Goal: Contribute content: Add original content to the website for others to see

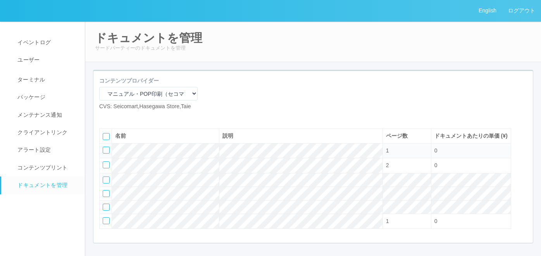
select select "92e33cfa-a397-43d0-aeaa-8a96cbdf4d79"
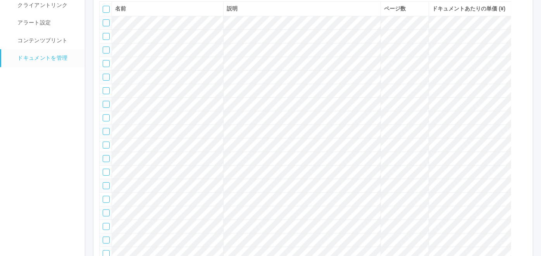
scroll to position [80, 0]
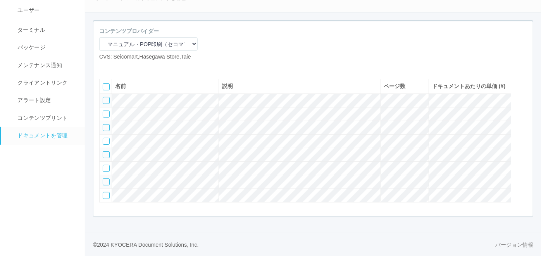
click at [104, 151] on div at bounding box center [106, 154] width 7 height 7
click at [104, 166] on div at bounding box center [106, 168] width 7 height 7
click at [107, 181] on div at bounding box center [106, 181] width 7 height 7
click at [107, 193] on div at bounding box center [106, 195] width 7 height 7
click at [128, 67] on icon at bounding box center [128, 67] width 0 height 0
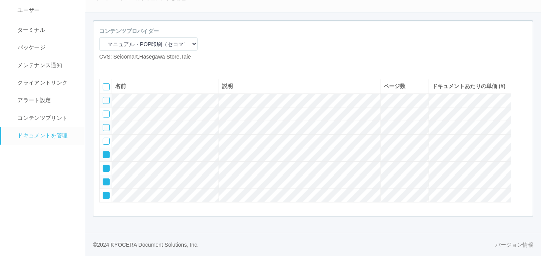
scroll to position [72, 0]
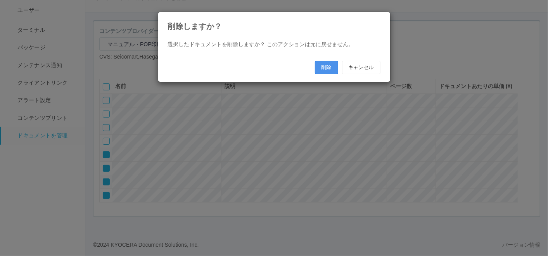
click at [324, 67] on button "削除" at bounding box center [326, 67] width 23 height 13
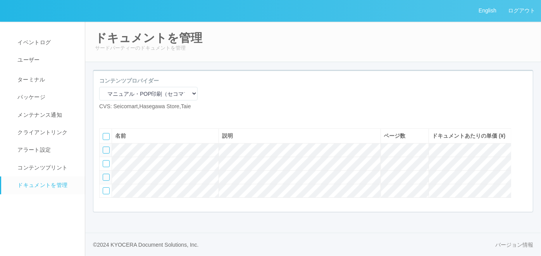
scroll to position [21, 0]
click at [105, 117] on icon at bounding box center [105, 117] width 0 height 0
select select "A4"
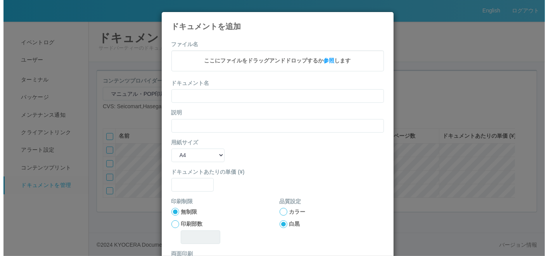
scroll to position [13, 0]
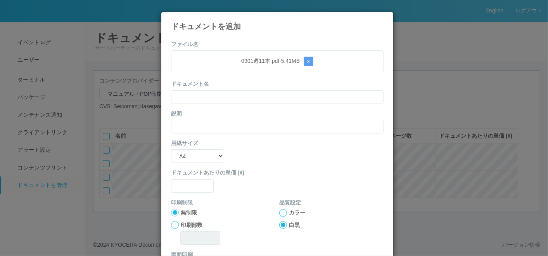
drag, startPoint x: 273, startPoint y: 82, endPoint x: 277, endPoint y: 90, distance: 8.9
click at [273, 82] on div "ドキュメント名" at bounding box center [277, 92] width 212 height 24
click at [277, 94] on input "text" at bounding box center [277, 97] width 212 height 14
paste input "0901週11本"
type input "0901週11本"
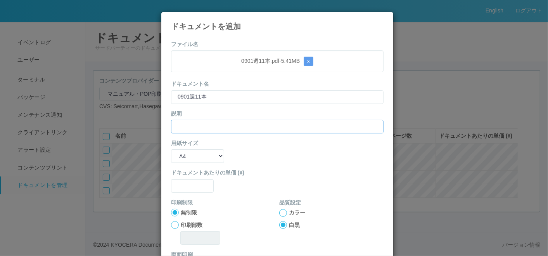
click at [206, 128] on input "text" at bounding box center [277, 127] width 212 height 14
paste input "0901週11本"
type input "0901週11本"
drag, startPoint x: 190, startPoint y: 155, endPoint x: 190, endPoint y: 160, distance: 5.4
click at [190, 155] on select "B5 A4 B4 A3" at bounding box center [197, 156] width 53 height 14
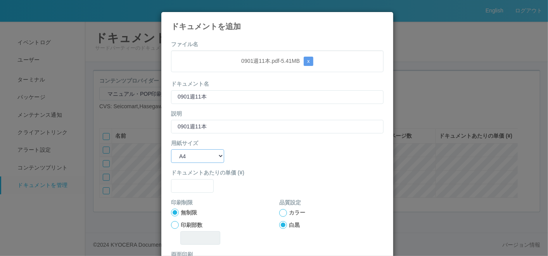
select select "A3"
click at [171, 149] on select "B5 A4 B4 A3" at bounding box center [197, 156] width 53 height 14
click at [189, 190] on input "text" at bounding box center [192, 186] width 43 height 14
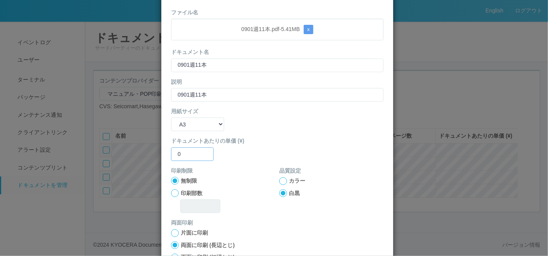
scroll to position [43, 0]
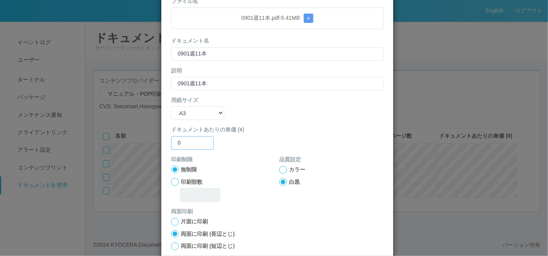
type input "0"
click at [281, 168] on div at bounding box center [283, 170] width 8 height 8
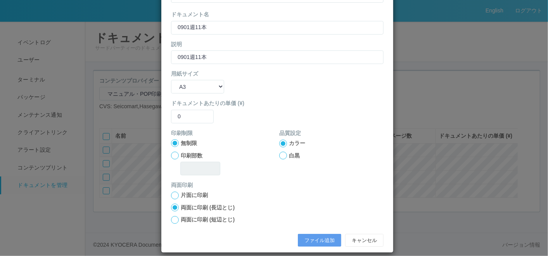
scroll to position [77, 0]
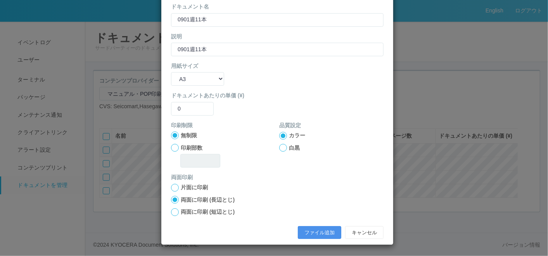
click at [312, 227] on button "ファイル追加" at bounding box center [319, 232] width 43 height 13
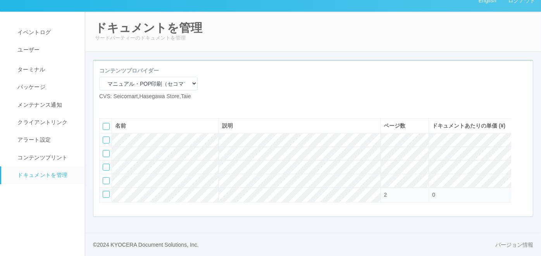
click at [105, 107] on icon at bounding box center [105, 107] width 0 height 0
select select "A4"
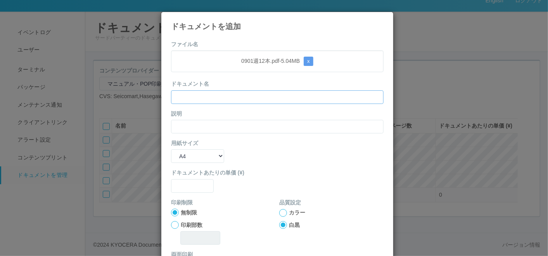
click at [232, 95] on input "text" at bounding box center [277, 97] width 212 height 14
paste input "0901週12本"
type input "0901週12本"
drag, startPoint x: 181, startPoint y: 126, endPoint x: 179, endPoint y: 129, distance: 4.0
click at [181, 126] on input "text" at bounding box center [277, 127] width 212 height 14
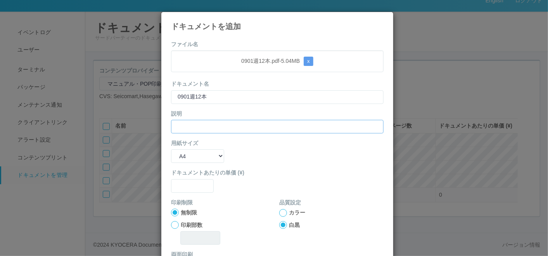
paste input "0901週12本"
type input "0901週12本"
drag, startPoint x: 174, startPoint y: 152, endPoint x: 177, endPoint y: 162, distance: 11.4
click at [174, 152] on select "B5 A4 B4 A3" at bounding box center [197, 156] width 53 height 14
select select "A3"
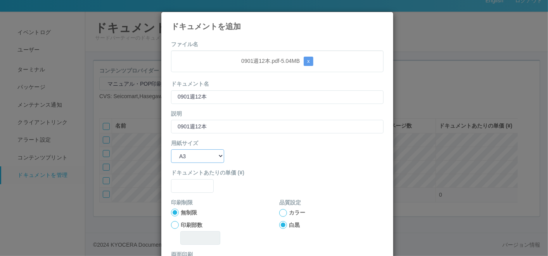
click at [171, 149] on select "B5 A4 B4 A3" at bounding box center [197, 156] width 53 height 14
click at [187, 174] on label "ドキュメントあたりの単価 (¥)" at bounding box center [277, 173] width 212 height 8
click at [190, 185] on input "text" at bounding box center [192, 186] width 43 height 14
type input "0"
click at [282, 211] on div at bounding box center [283, 213] width 8 height 8
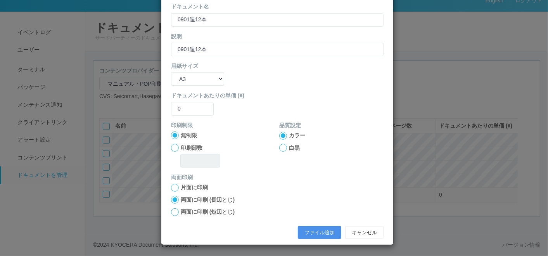
click at [310, 233] on button "ファイル追加" at bounding box center [319, 232] width 43 height 13
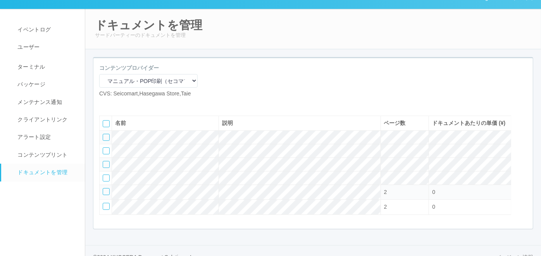
click at [105, 104] on icon at bounding box center [105, 104] width 0 height 0
select select "A4"
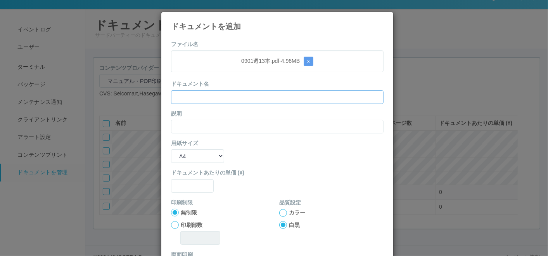
click at [240, 97] on input "text" at bounding box center [277, 97] width 212 height 14
paste input "0901週13本"
type input "0901週13本"
click at [174, 128] on input "text" at bounding box center [277, 127] width 212 height 14
paste input "0901週13本"
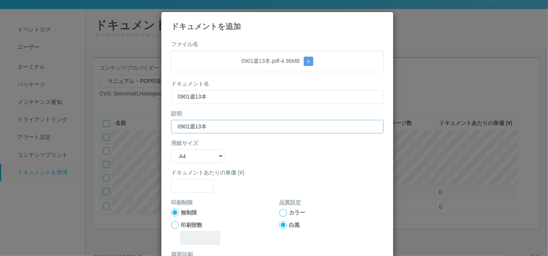
type input "0901週13本"
click at [174, 155] on select "B5 A4 B4 A3" at bounding box center [197, 156] width 53 height 14
select select "A3"
click at [171, 149] on select "B5 A4 B4 A3" at bounding box center [197, 156] width 53 height 14
click at [186, 183] on input "text" at bounding box center [192, 186] width 43 height 14
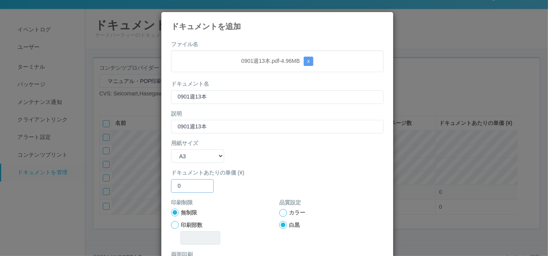
type input "0"
click at [280, 209] on div at bounding box center [283, 213] width 8 height 8
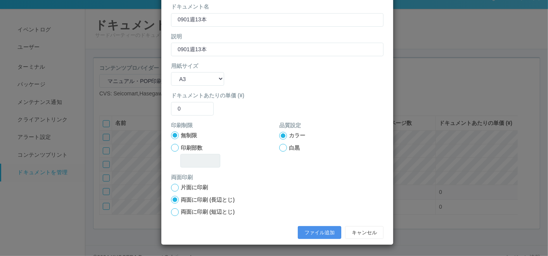
click at [302, 228] on button "ファイル追加" at bounding box center [319, 232] width 43 height 13
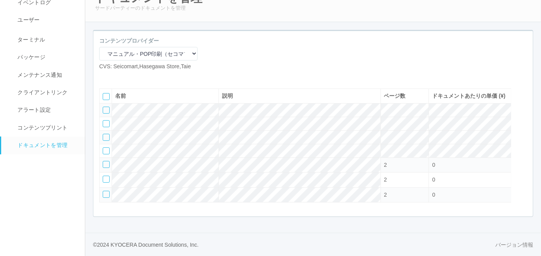
scroll to position [65, 0]
click at [105, 77] on icon at bounding box center [105, 77] width 0 height 0
select select "A4"
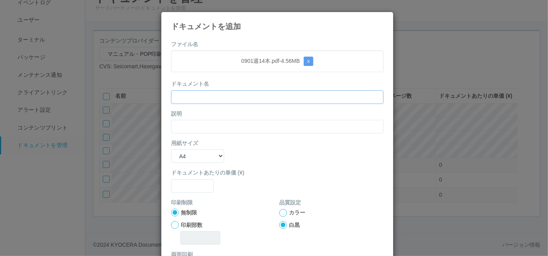
click at [218, 96] on input "text" at bounding box center [277, 97] width 212 height 14
paste input "0901週14本"
type input "0901週14本"
drag, startPoint x: 176, startPoint y: 127, endPoint x: 177, endPoint y: 132, distance: 4.8
click at [176, 127] on input "text" at bounding box center [277, 127] width 212 height 14
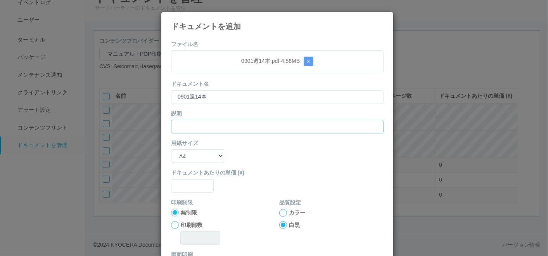
paste input "0901週14本"
type input "0901週14本"
drag, startPoint x: 178, startPoint y: 152, endPoint x: 183, endPoint y: 163, distance: 12.2
click at [178, 152] on select "B5 A4 B4 A3" at bounding box center [197, 156] width 53 height 14
select select "A3"
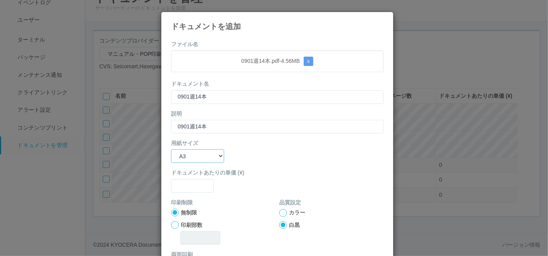
click at [171, 149] on select "B5 A4 B4 A3" at bounding box center [197, 156] width 53 height 14
click at [188, 182] on input "text" at bounding box center [192, 186] width 43 height 14
type input "0"
click at [282, 215] on div at bounding box center [283, 213] width 8 height 8
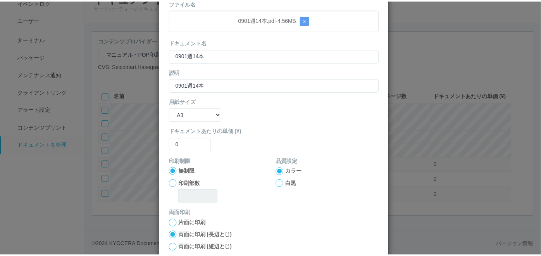
scroll to position [77, 0]
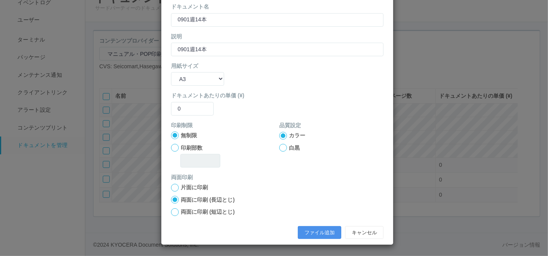
click at [311, 233] on button "ファイル追加" at bounding box center [319, 232] width 43 height 13
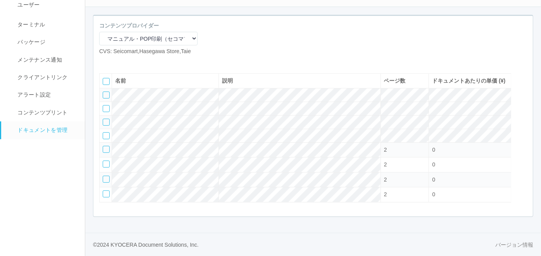
click at [117, 62] on icon at bounding box center [117, 62] width 0 height 0
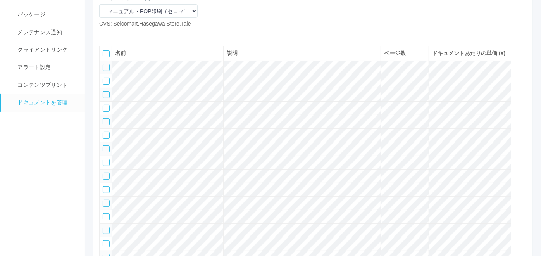
scroll to position [100, 0]
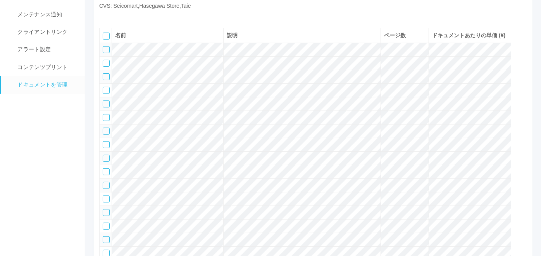
click at [7, 154] on nav "イベントログ ユーザー ターミナル パッケージ メンテナンス通知 クライアントリンク アラート設定 コンテンツプリント ドキュメントを管理" at bounding box center [46, 151] width 92 height 460
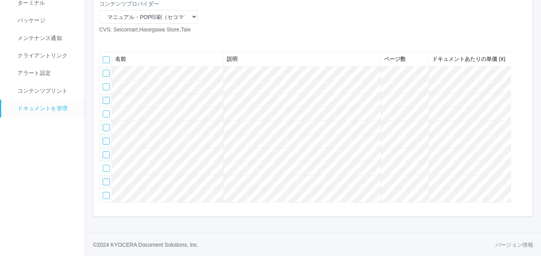
click at [106, 145] on div at bounding box center [106, 141] width 7 height 7
click at [106, 158] on div at bounding box center [106, 154] width 7 height 7
click at [104, 172] on div at bounding box center [106, 168] width 7 height 7
drag, startPoint x: 105, startPoint y: 189, endPoint x: 107, endPoint y: 202, distance: 13.8
click at [105, 185] on div at bounding box center [106, 181] width 7 height 7
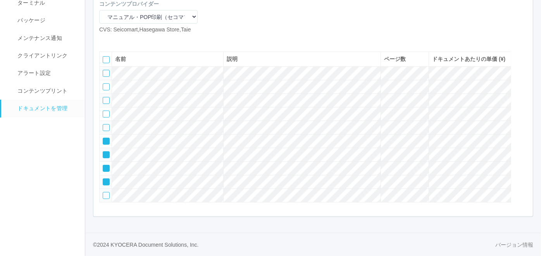
click at [107, 199] on div at bounding box center [106, 195] width 7 height 7
click at [128, 40] on icon at bounding box center [128, 40] width 0 height 0
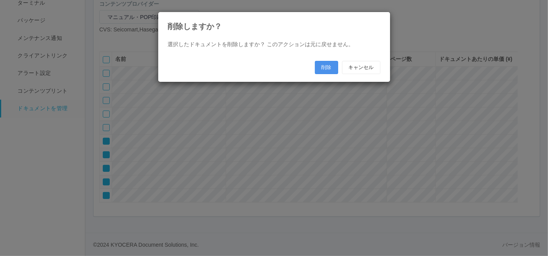
click at [326, 67] on button "削除" at bounding box center [326, 67] width 23 height 13
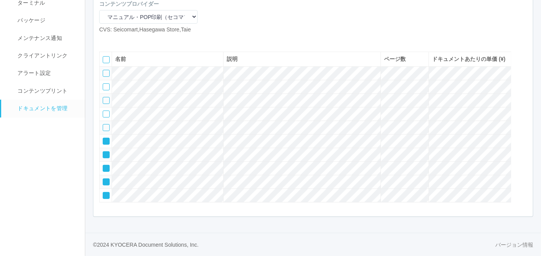
scroll to position [36, 0]
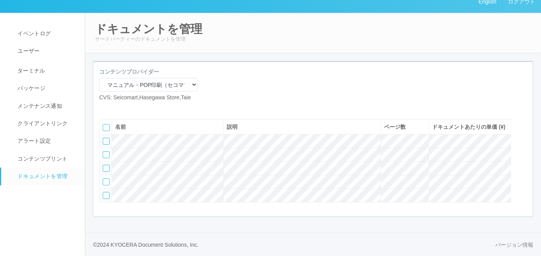
click at [105, 108] on icon at bounding box center [105, 108] width 0 height 0
select select "A4"
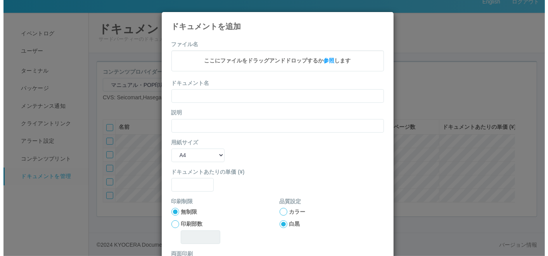
scroll to position [28, 0]
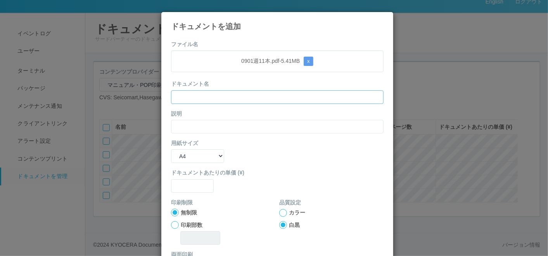
click at [213, 96] on input "text" at bounding box center [277, 97] width 212 height 14
paste input "0901週11本"
type input "0901週11本"
click at [176, 131] on input "text" at bounding box center [277, 127] width 212 height 14
paste input "0901週11本"
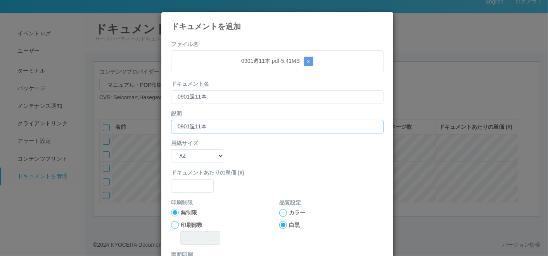
type input "0901週11本"
click at [176, 157] on select "B5 A4 B4 A3" at bounding box center [197, 156] width 53 height 14
select select "A3"
click at [171, 149] on select "B5 A4 B4 A3" at bounding box center [197, 156] width 53 height 14
click at [191, 183] on input "text" at bounding box center [192, 186] width 43 height 14
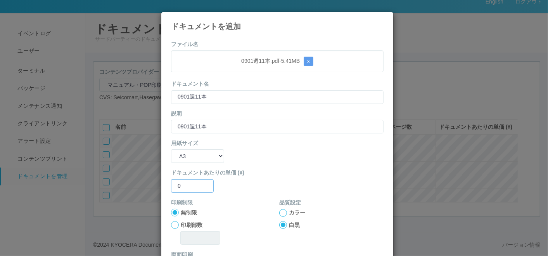
type input "0"
click at [279, 212] on div at bounding box center [283, 213] width 8 height 8
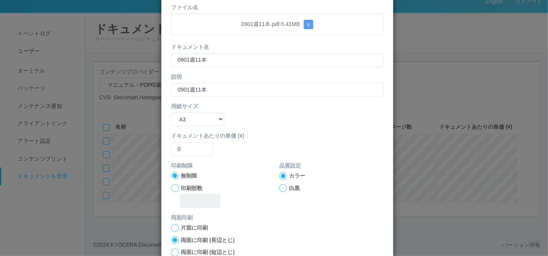
scroll to position [77, 0]
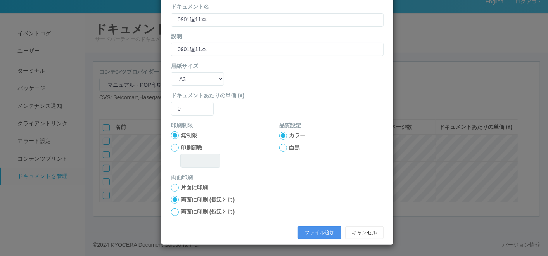
click at [302, 228] on button "ファイル追加" at bounding box center [319, 232] width 43 height 13
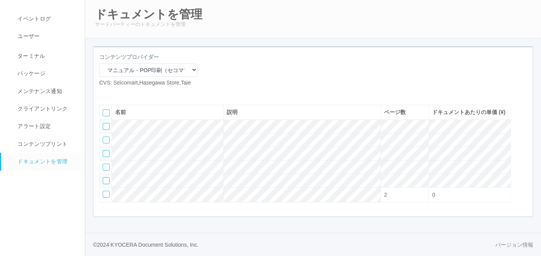
click at [105, 93] on icon at bounding box center [105, 93] width 0 height 0
select select "A4"
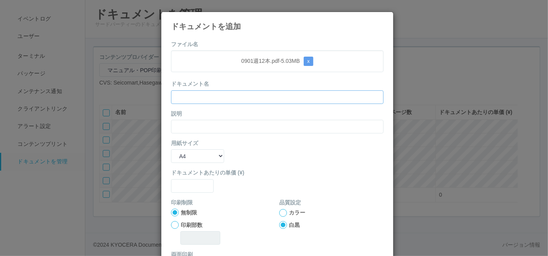
click at [224, 97] on input "text" at bounding box center [277, 97] width 212 height 14
paste input "0901週12本"
type input "0901週12本"
click at [187, 129] on input "text" at bounding box center [277, 127] width 212 height 14
paste input "0901週12本"
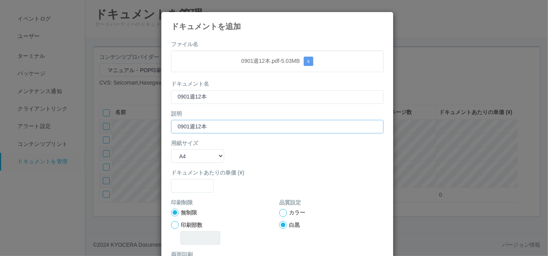
type input "0901週12本"
drag, startPoint x: 179, startPoint y: 153, endPoint x: 179, endPoint y: 163, distance: 10.1
click at [179, 153] on select "B5 A4 B4 A3" at bounding box center [197, 156] width 53 height 14
select select "A3"
click at [171, 149] on select "B5 A4 B4 A3" at bounding box center [197, 156] width 53 height 14
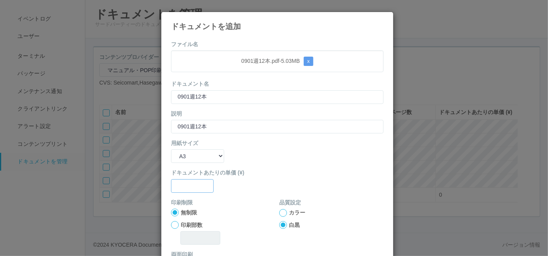
click at [185, 187] on input "text" at bounding box center [192, 186] width 43 height 14
type input "0"
click at [279, 215] on div at bounding box center [283, 213] width 8 height 8
click at [279, 210] on div at bounding box center [283, 213] width 8 height 8
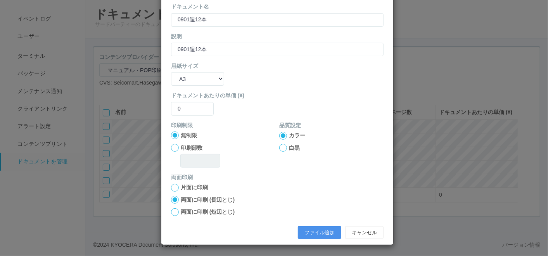
click at [304, 230] on button "ファイル追加" at bounding box center [319, 232] width 43 height 13
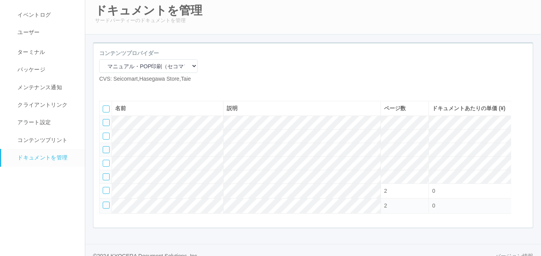
click at [105, 89] on icon at bounding box center [105, 89] width 0 height 0
select select "A4"
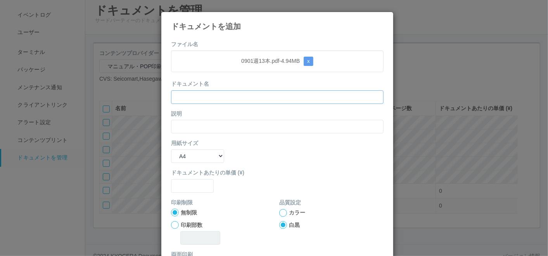
click at [224, 93] on input "text" at bounding box center [277, 97] width 212 height 14
paste input "0901週13本"
type input "0901週13本"
click at [176, 126] on input "text" at bounding box center [277, 127] width 212 height 14
paste input "0901週13本"
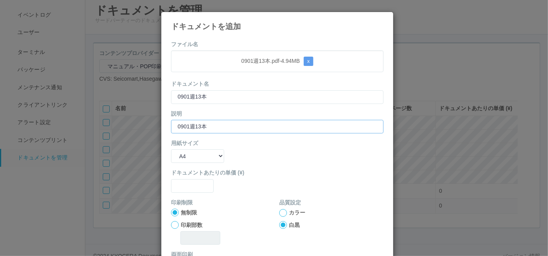
type input "0901週13本"
click at [178, 153] on select "B5 A4 B4 A3" at bounding box center [197, 156] width 53 height 14
select select "A3"
click at [171, 149] on select "B5 A4 B4 A3" at bounding box center [197, 156] width 53 height 14
click at [188, 191] on input "text" at bounding box center [192, 186] width 43 height 14
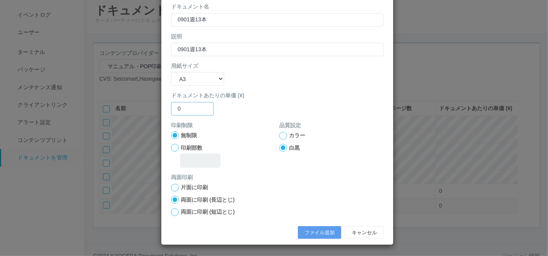
type input "0"
click at [281, 133] on div at bounding box center [283, 136] width 8 height 8
click at [309, 227] on button "ファイル追加" at bounding box center [319, 232] width 43 height 13
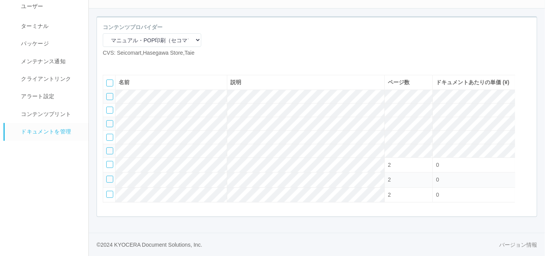
scroll to position [71, 0]
click at [105, 63] on icon at bounding box center [105, 63] width 0 height 0
select select "A4"
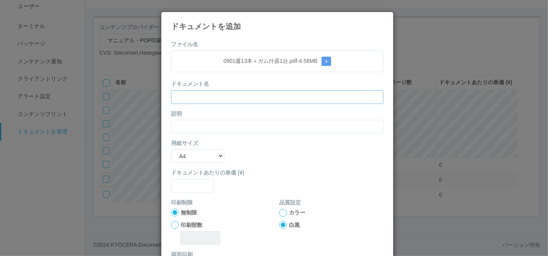
click at [240, 93] on input "text" at bounding box center [277, 97] width 212 height 14
paste input "0901週13本＋ガム什器1台"
type input "0901週13本＋ガム什器1台"
drag, startPoint x: 181, startPoint y: 124, endPoint x: 176, endPoint y: 136, distance: 13.1
click at [181, 124] on input "text" at bounding box center [277, 127] width 212 height 14
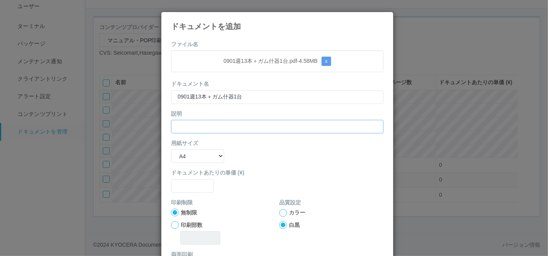
paste input "0901週13本＋ガム什器1台"
type input "0901週13本＋ガム什器1台"
click at [172, 154] on select "B5 A4 B4 A3" at bounding box center [197, 156] width 53 height 14
select select "A3"
click at [171, 149] on select "B5 A4 B4 A3" at bounding box center [197, 156] width 53 height 14
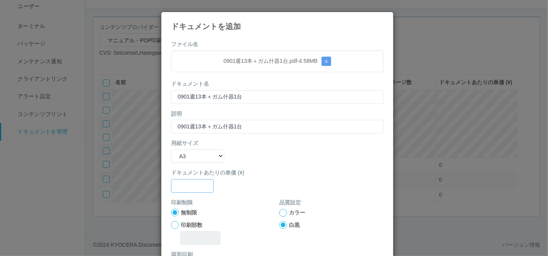
click at [185, 189] on input "text" at bounding box center [192, 186] width 43 height 14
type input "0"
click at [279, 212] on div at bounding box center [283, 213] width 8 height 8
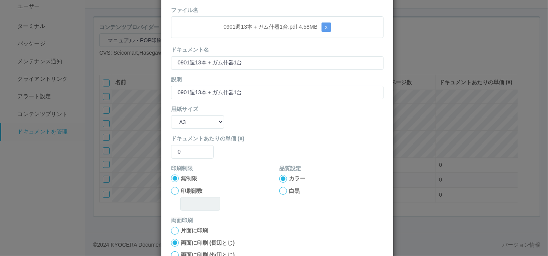
scroll to position [77, 0]
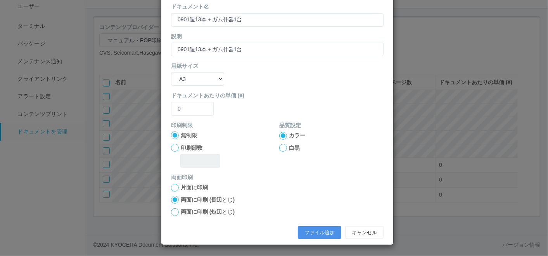
click at [312, 231] on button "ファイル追加" at bounding box center [319, 232] width 43 height 13
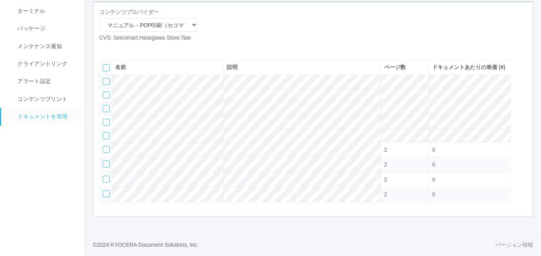
click at [105, 48] on icon at bounding box center [105, 48] width 0 height 0
select select "A4"
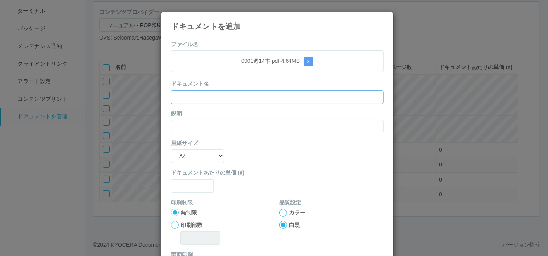
click at [227, 96] on input "text" at bounding box center [277, 97] width 212 height 14
paste input "0901週14本"
type input "0901週14本"
click at [180, 126] on input "text" at bounding box center [277, 127] width 212 height 14
paste input "0901週14本"
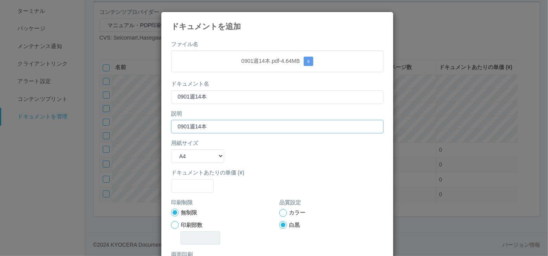
type input "0901週14本"
click at [180, 158] on select "B5 A4 B4 A3" at bounding box center [197, 156] width 53 height 14
select select "A3"
click at [171, 149] on select "B5 A4 B4 A3" at bounding box center [197, 156] width 53 height 14
click at [186, 181] on input "text" at bounding box center [192, 186] width 43 height 14
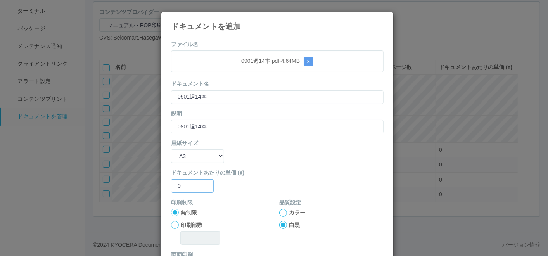
type input "0"
click at [281, 209] on div at bounding box center [283, 213] width 8 height 8
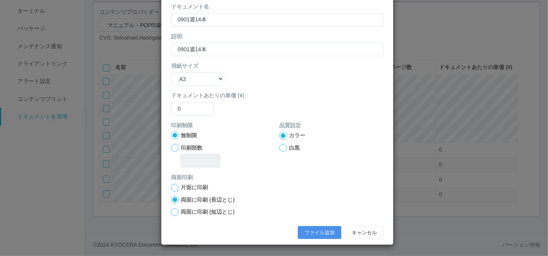
click at [314, 233] on button "ファイル追加" at bounding box center [319, 232] width 43 height 13
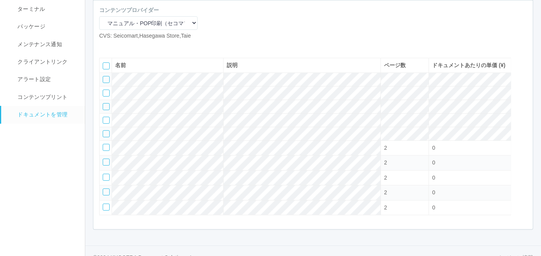
click at [117, 46] on icon at bounding box center [117, 46] width 0 height 0
